Goal: Task Accomplishment & Management: Manage account settings

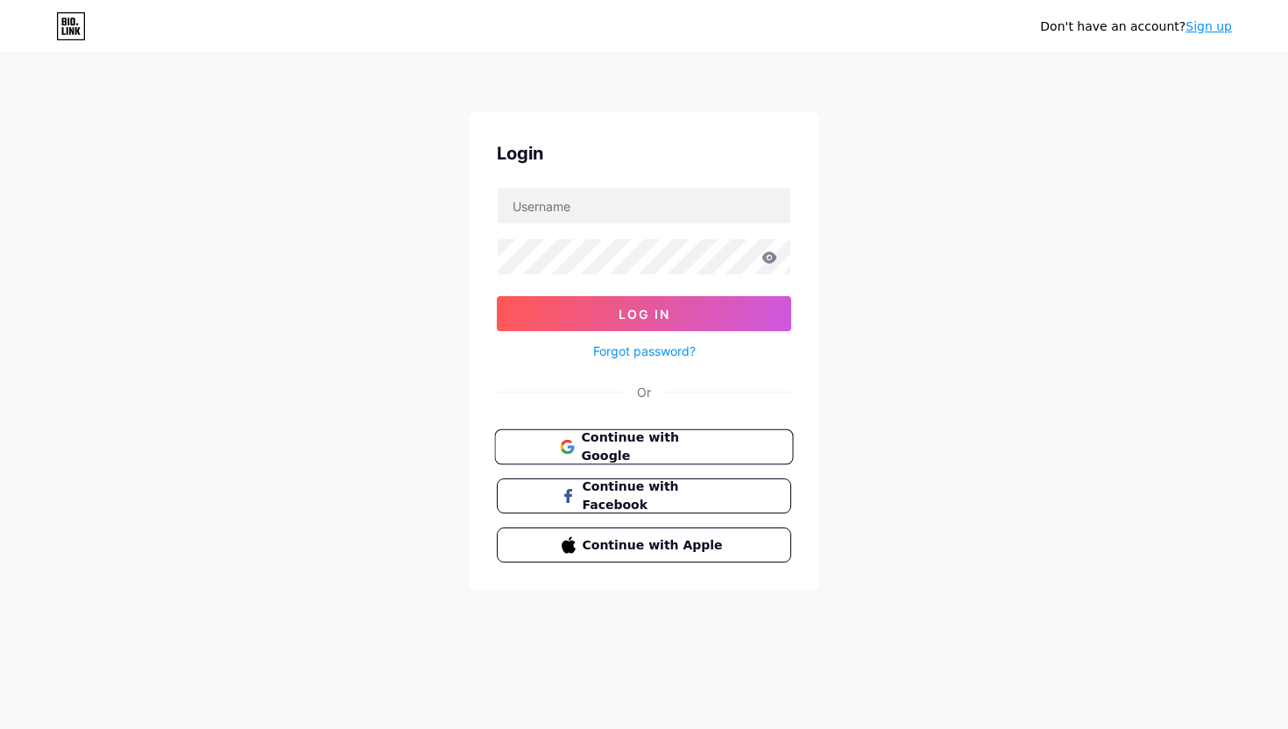
click at [625, 444] on span "Continue with Google" at bounding box center [654, 447] width 146 height 38
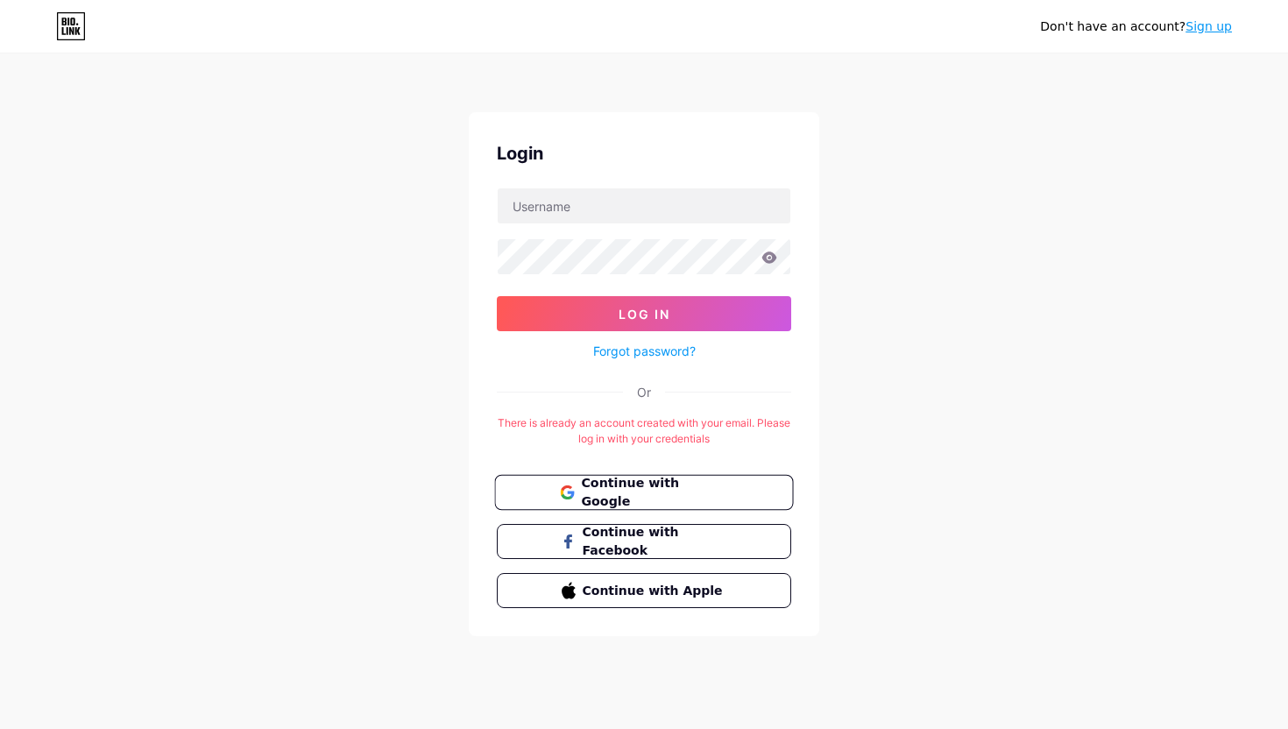
click at [616, 491] on span "Continue with Google" at bounding box center [654, 493] width 146 height 38
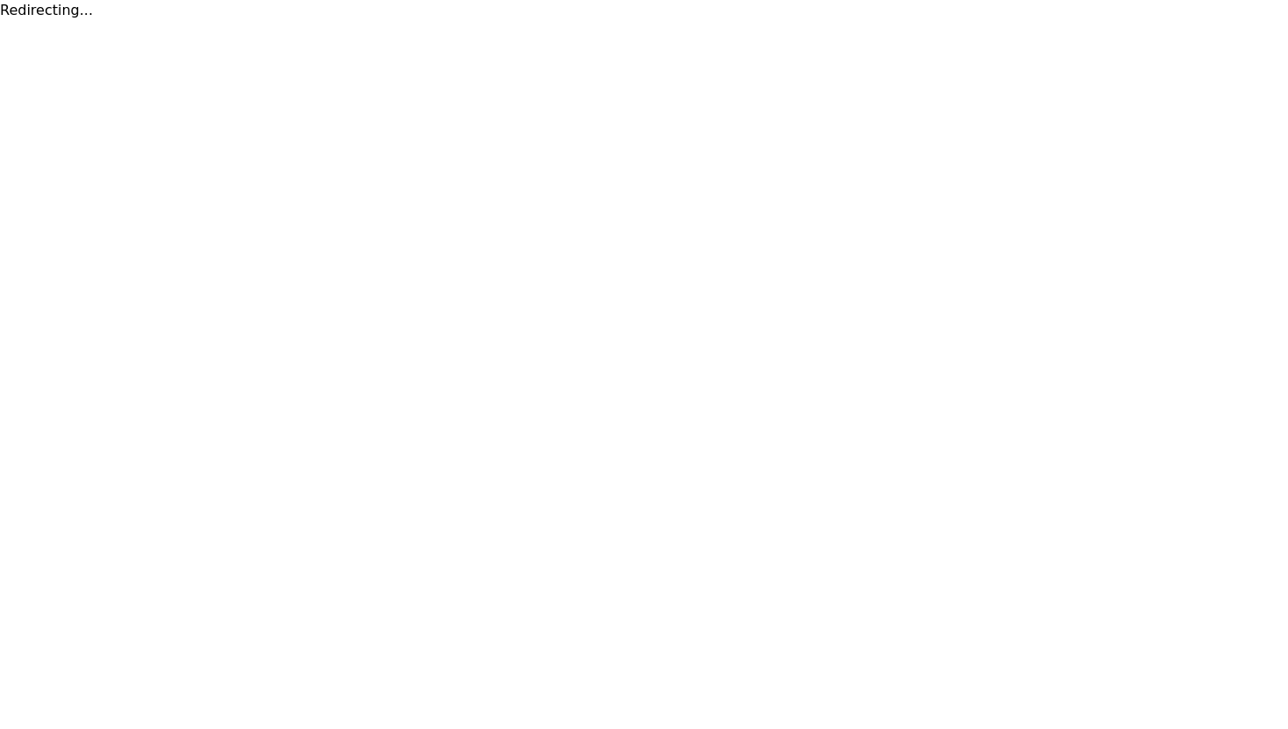
click at [616, 21] on html "Redirecting..." at bounding box center [644, 10] width 1288 height 21
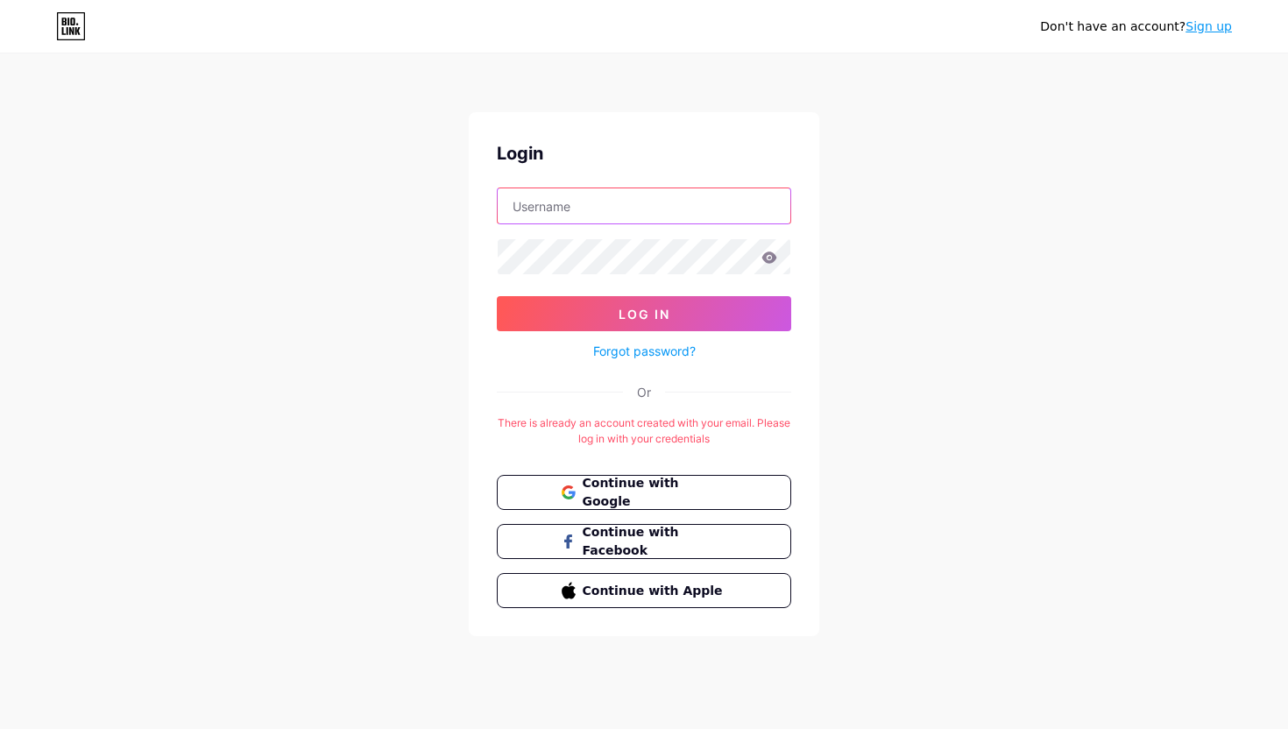
click at [640, 212] on input "text" at bounding box center [644, 205] width 293 height 35
